Goal: Information Seeking & Learning: Learn about a topic

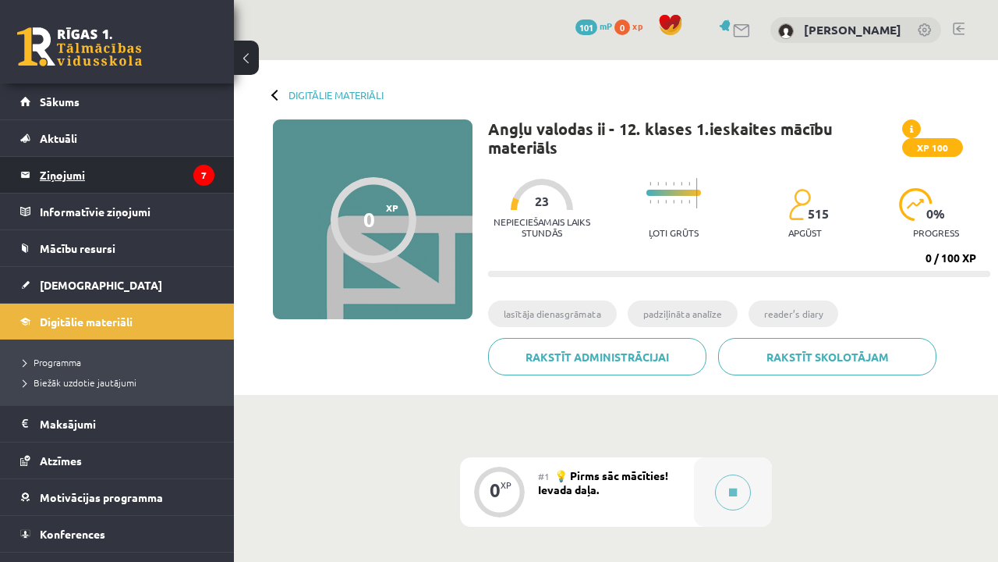
click at [124, 164] on legend "Ziņojumi 7" at bounding box center [127, 175] width 175 height 36
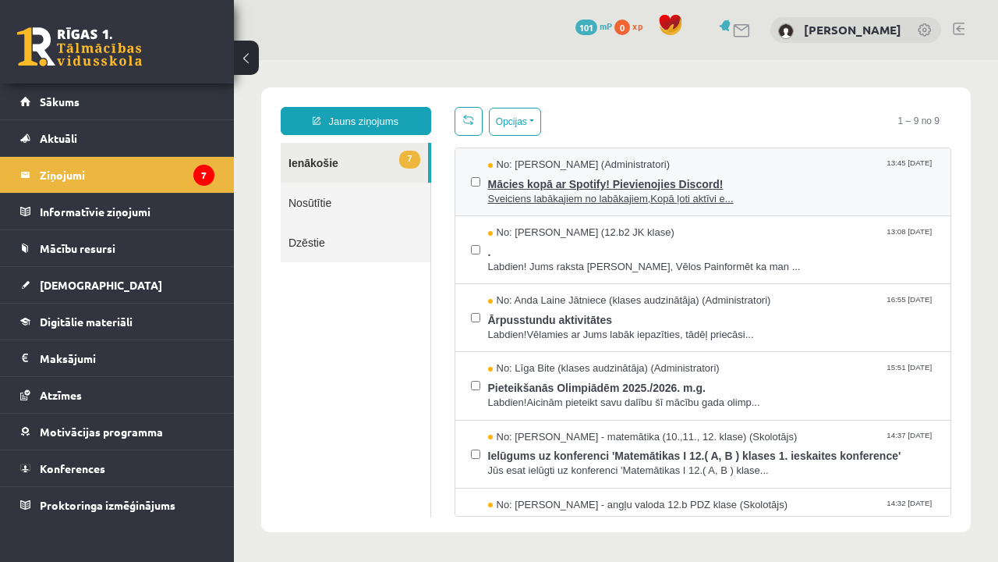
click at [545, 174] on span "Mācies kopā ar Spotify! Pievienojies Discord!" at bounding box center [712, 181] width 448 height 19
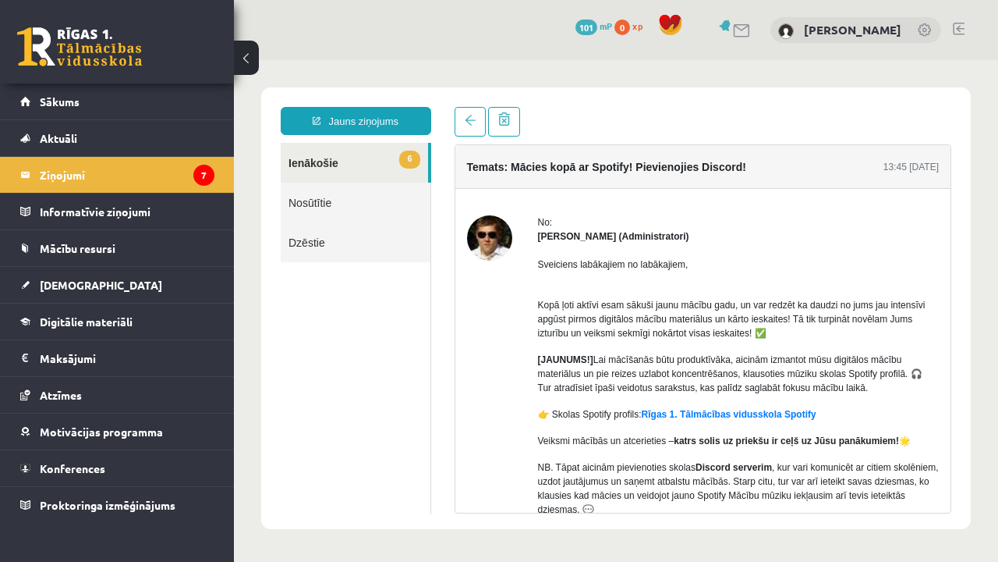
click at [933, 295] on p "Kopā ļoti aktīvi esam sākuši jaunu mācību gadu, un var redzēt ka daudzi no jums…" at bounding box center [739, 312] width 402 height 56
click at [943, 238] on div "No: [PERSON_NAME] (Administratori) Sveiciens labākajiem no labākajiem, Kopā ļot…" at bounding box center [703, 412] width 496 height 394
drag, startPoint x: 996, startPoint y: 172, endPoint x: 890, endPoint y: 279, distance: 151.1
click at [897, 276] on body "**********" at bounding box center [616, 308] width 764 height 496
click at [890, 279] on div "Sveiciens labākajiem no labākajiem, Kopā ļoti aktīvi esam sākuši jaunu mācību g…" at bounding box center [739, 406] width 402 height 326
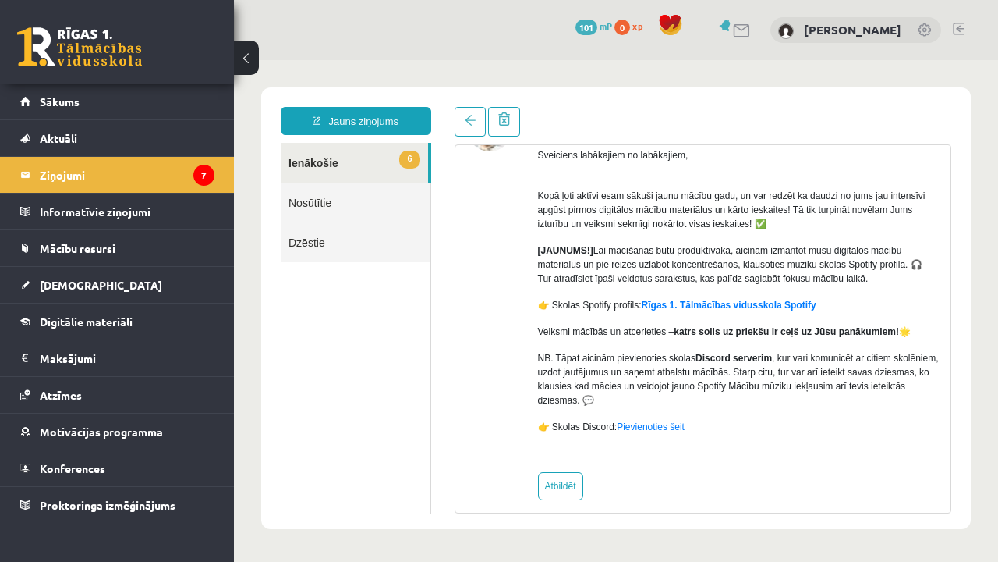
scroll to position [106, 0]
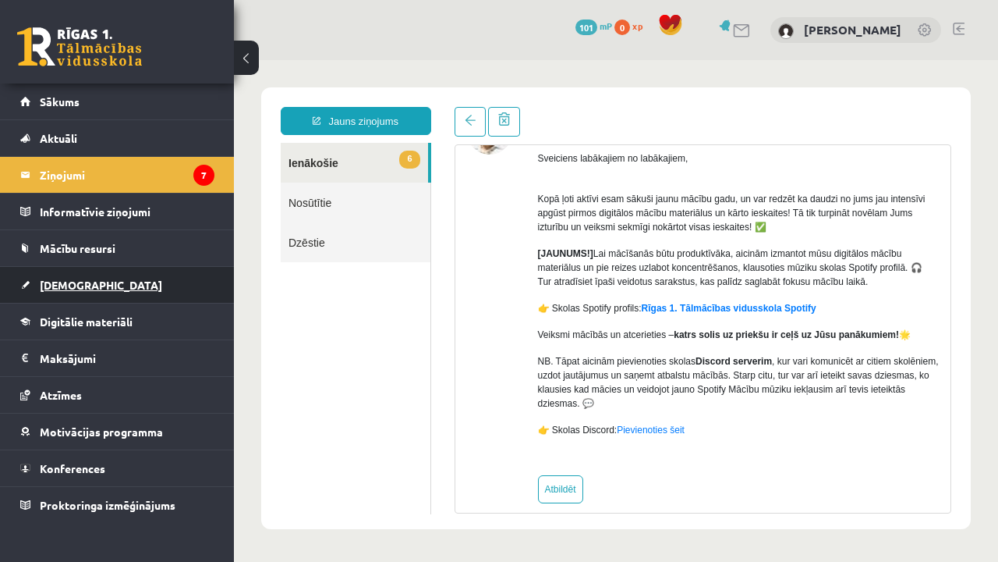
click at [99, 289] on link "[DEMOGRAPHIC_DATA]" at bounding box center [117, 285] width 194 height 36
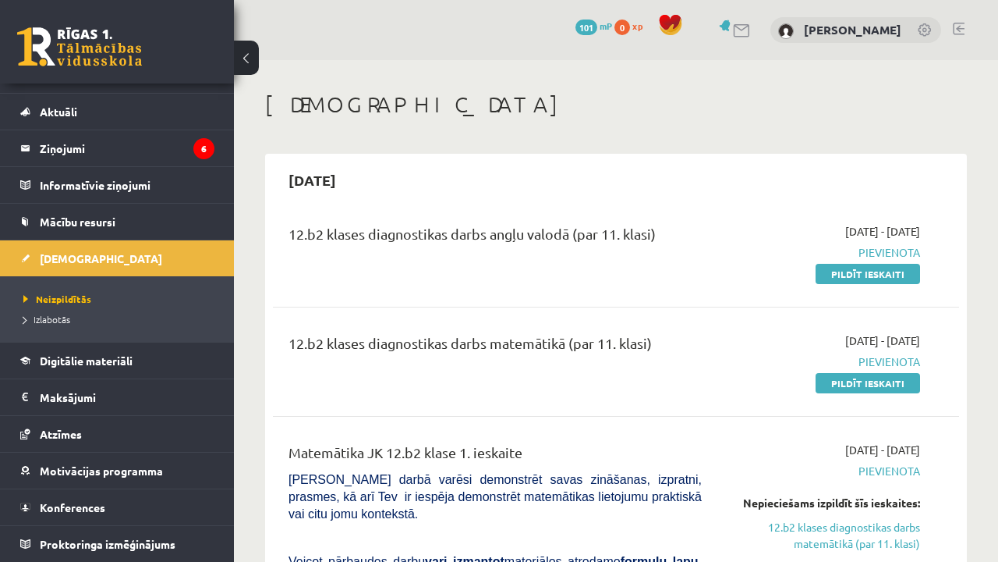
scroll to position [27, 0]
drag, startPoint x: 985, startPoint y: 181, endPoint x: 985, endPoint y: 211, distance: 30.4
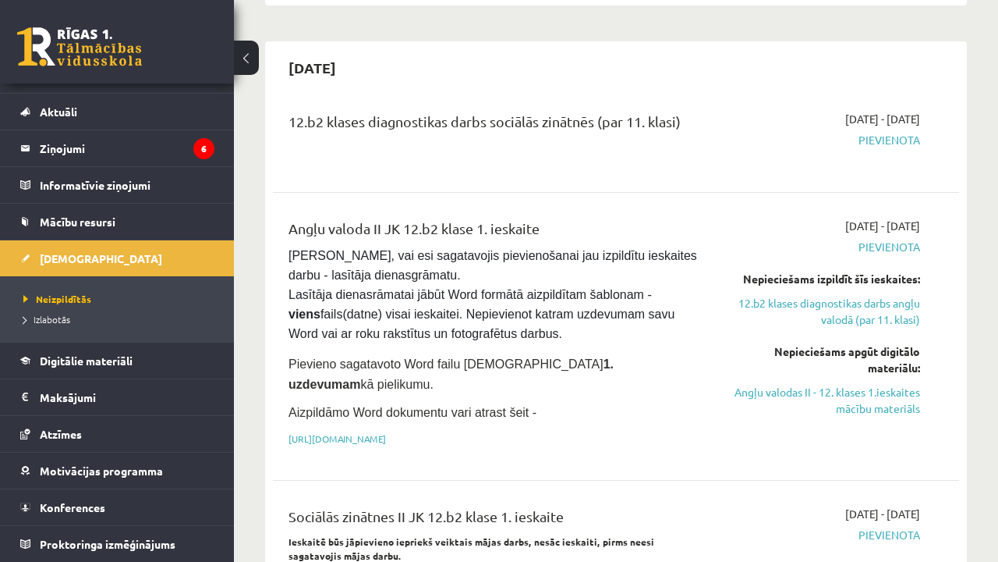
scroll to position [1141, 0]
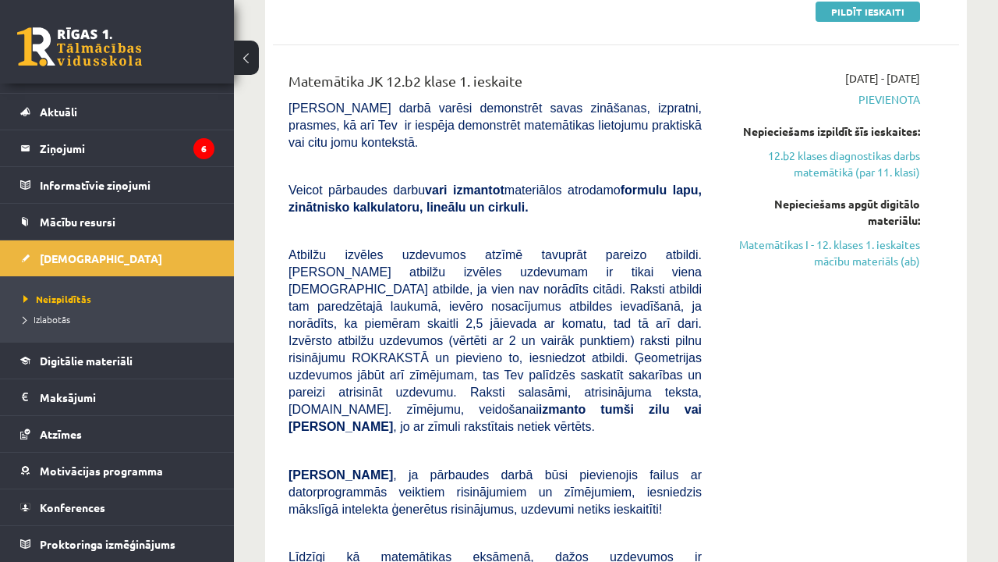
scroll to position [376, 0]
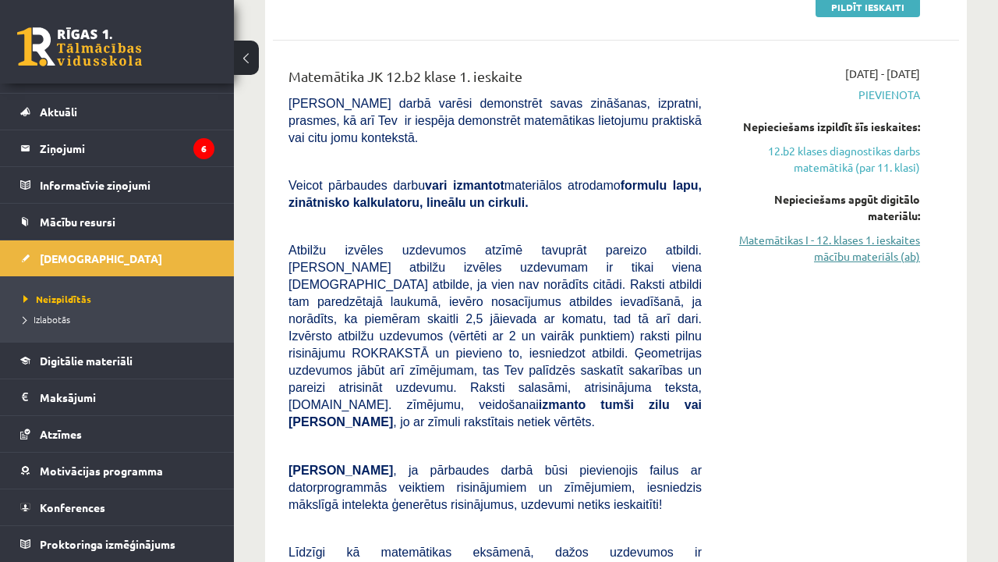
click at [878, 261] on link "Matemātikas I - 12. klases 1. ieskaites mācību materiāls (ab)" at bounding box center [822, 248] width 195 height 33
click at [794, 169] on link "12.b2 klases diagnostikas darbs matemātikā (par 11. klasi)" at bounding box center [822, 159] width 195 height 33
